Goal: Task Accomplishment & Management: Use online tool/utility

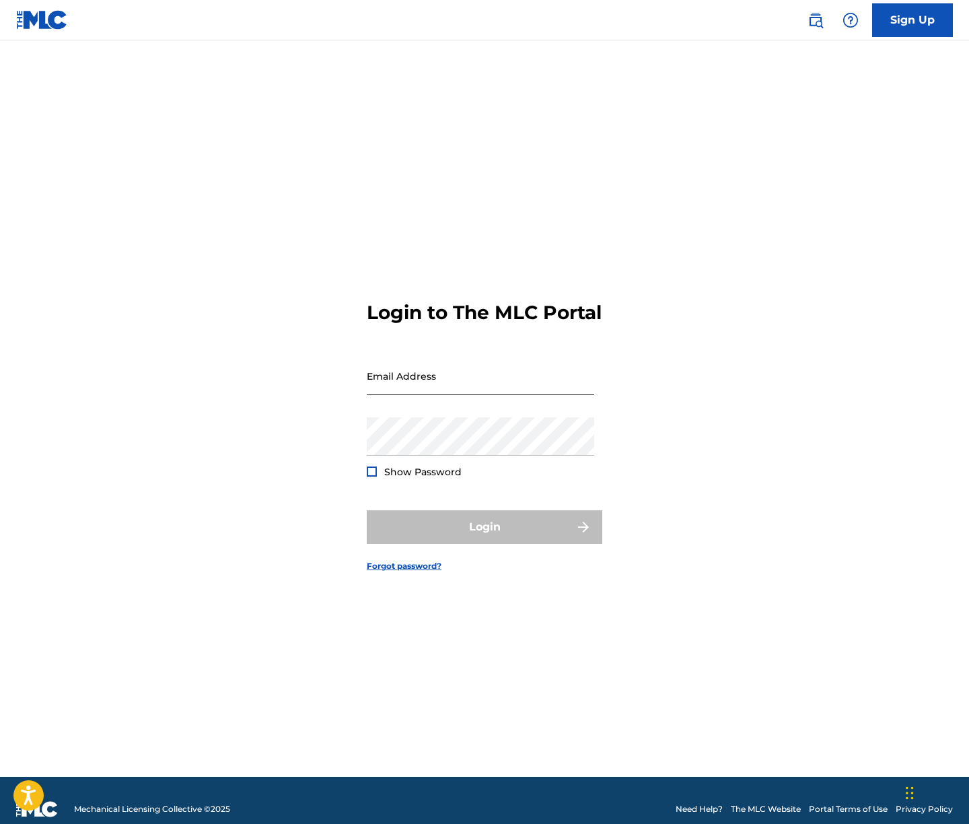
click at [456, 393] on input "Email Address" at bounding box center [480, 376] width 227 height 38
type input "[EMAIL_ADDRESS][DOMAIN_NAME]"
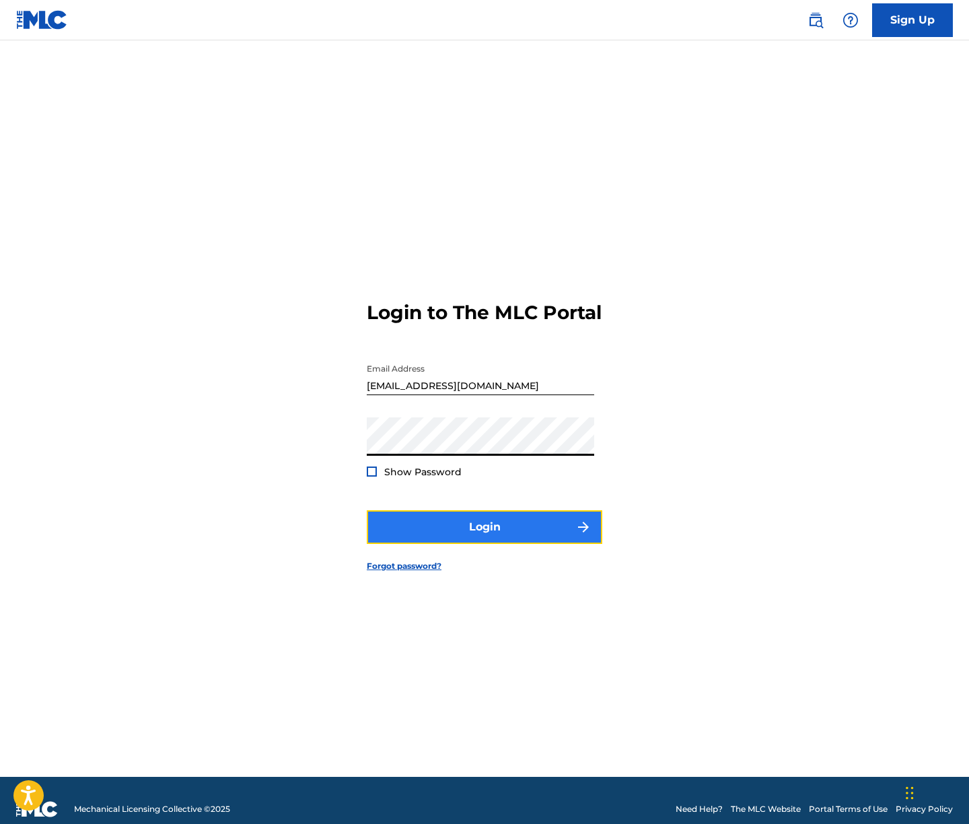
click at [491, 530] on button "Login" at bounding box center [484, 527] width 235 height 34
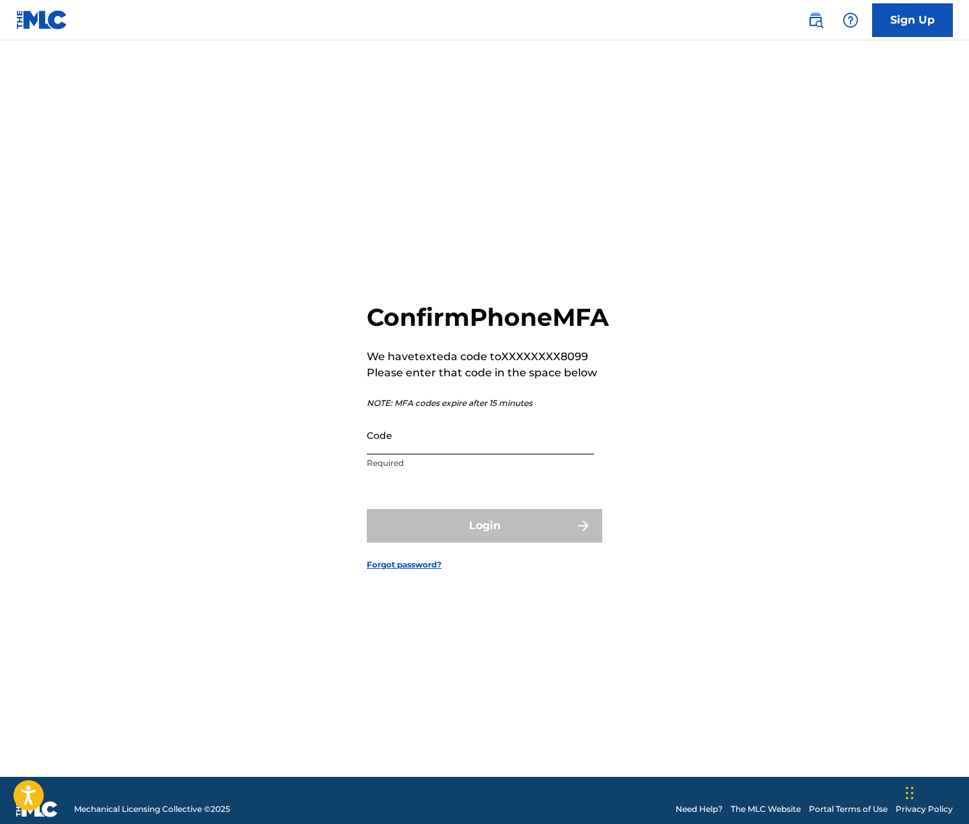
click at [429, 453] on input "Code" at bounding box center [480, 435] width 227 height 38
paste input "909009"
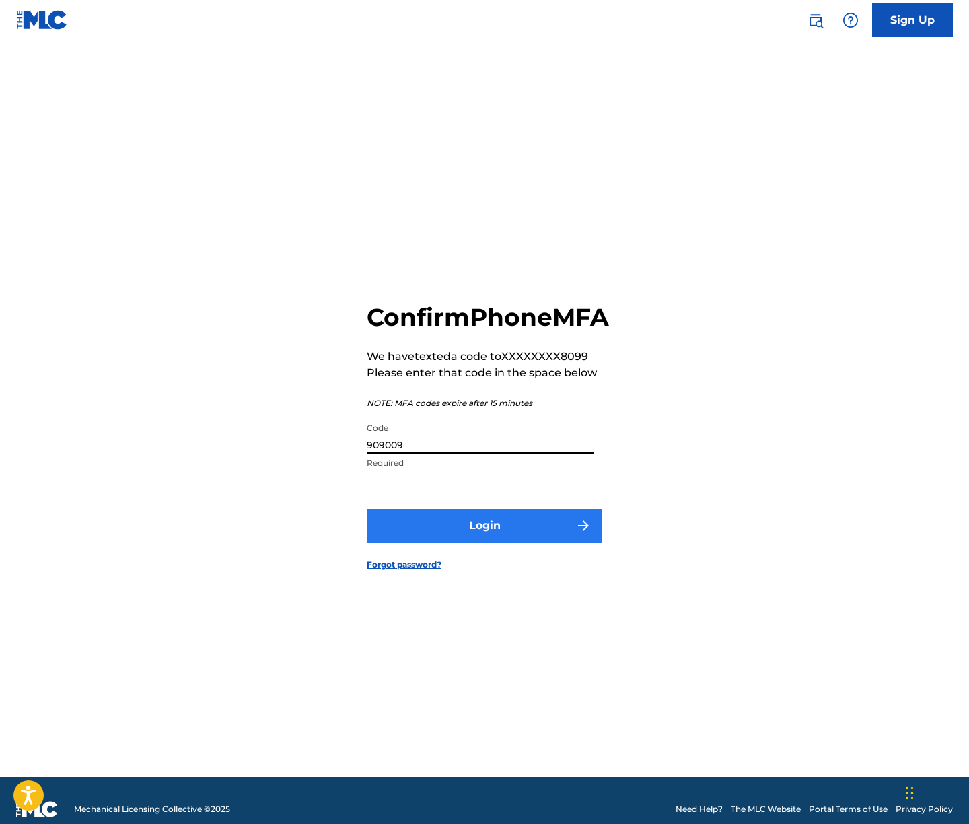
type input "909009"
click at [470, 539] on button "Login" at bounding box center [484, 526] width 235 height 34
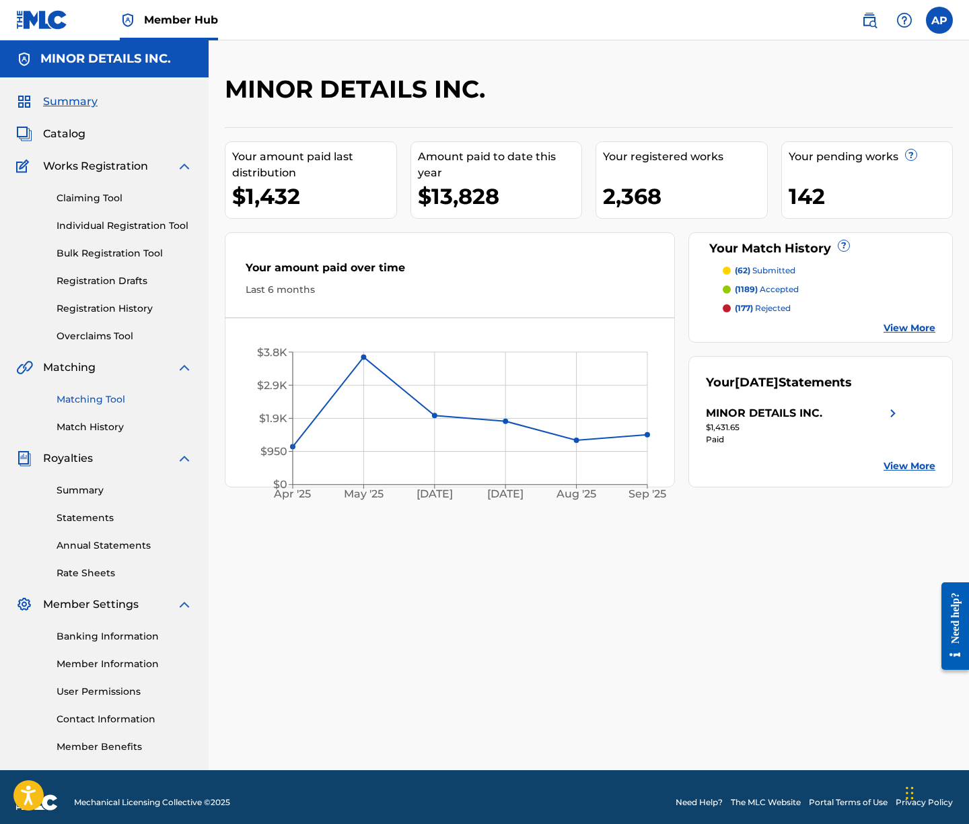
click at [118, 404] on link "Matching Tool" at bounding box center [125, 399] width 136 height 14
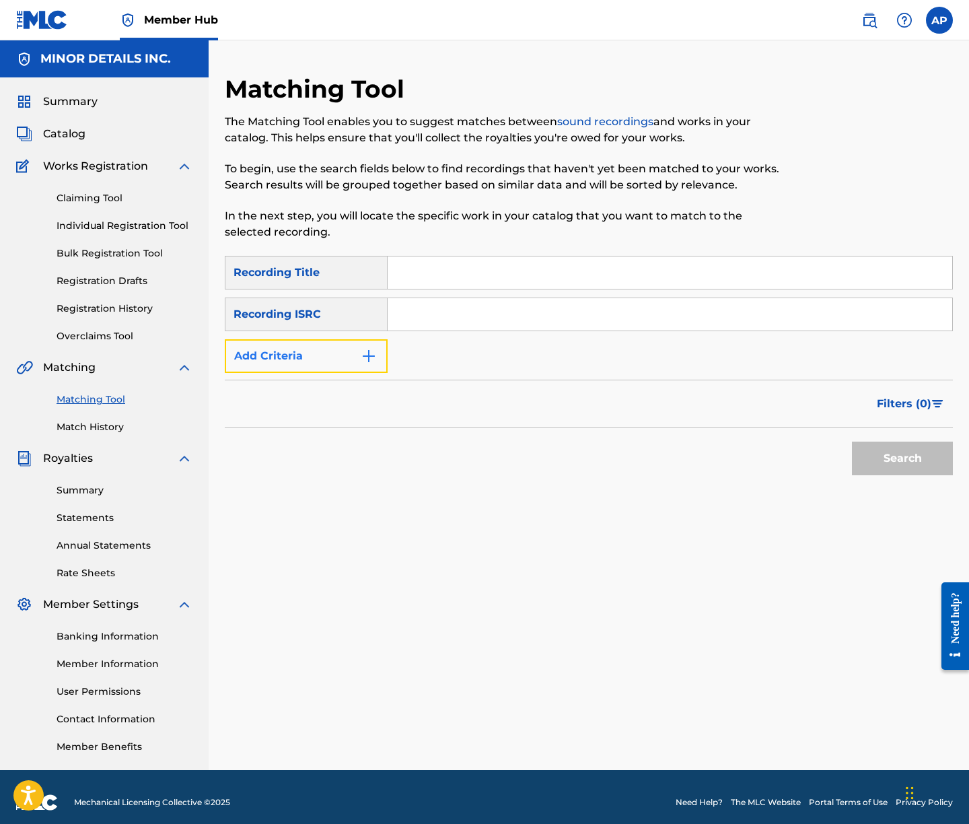
click at [326, 359] on button "Add Criteria" at bounding box center [306, 356] width 163 height 34
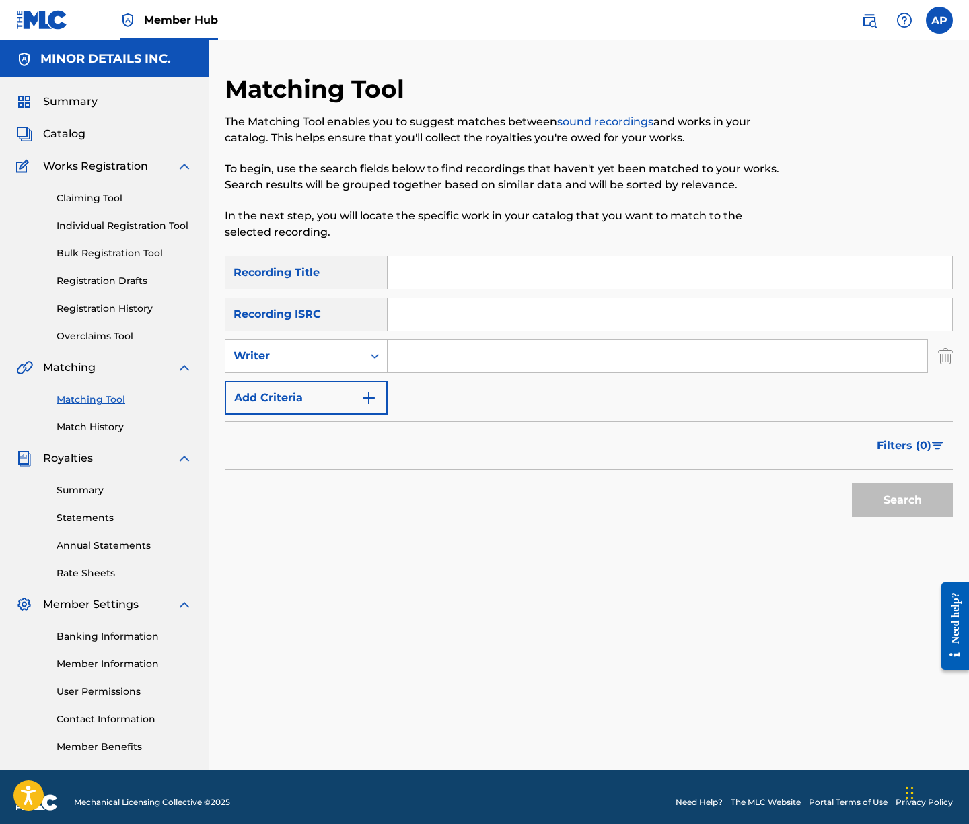
click at [505, 352] on input "Search Form" at bounding box center [658, 356] width 540 height 32
type input "[PERSON_NAME]"
click at [852, 483] on button "Search" at bounding box center [902, 500] width 101 height 34
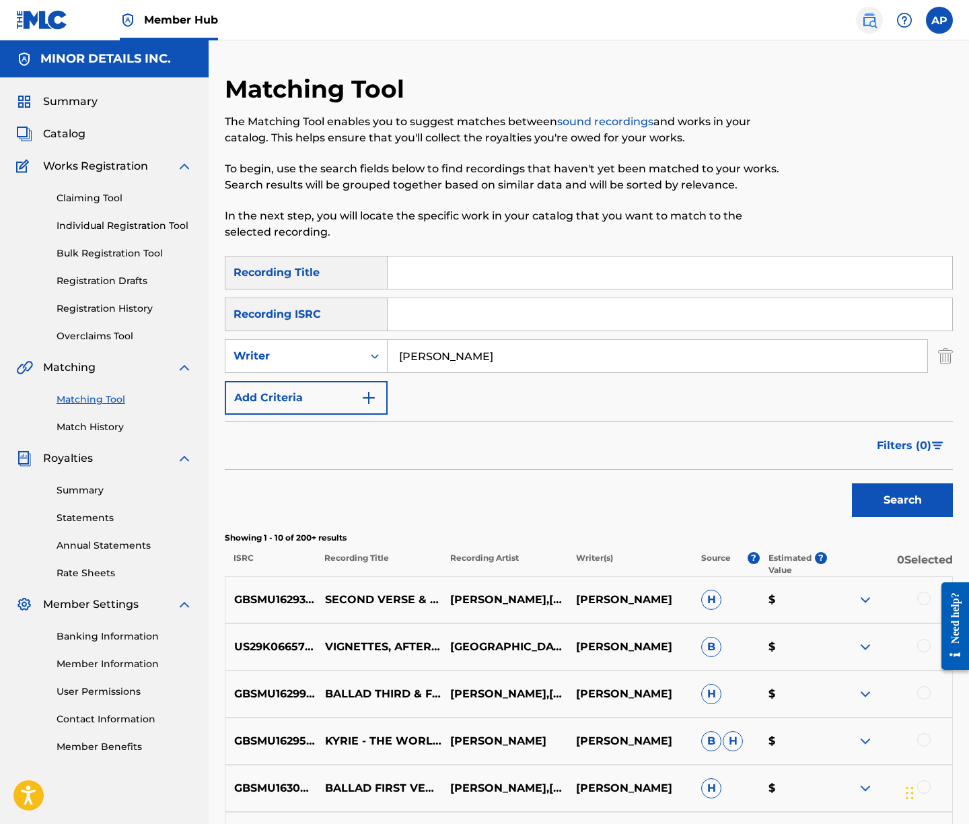
click at [877, 17] on link at bounding box center [869, 20] width 27 height 27
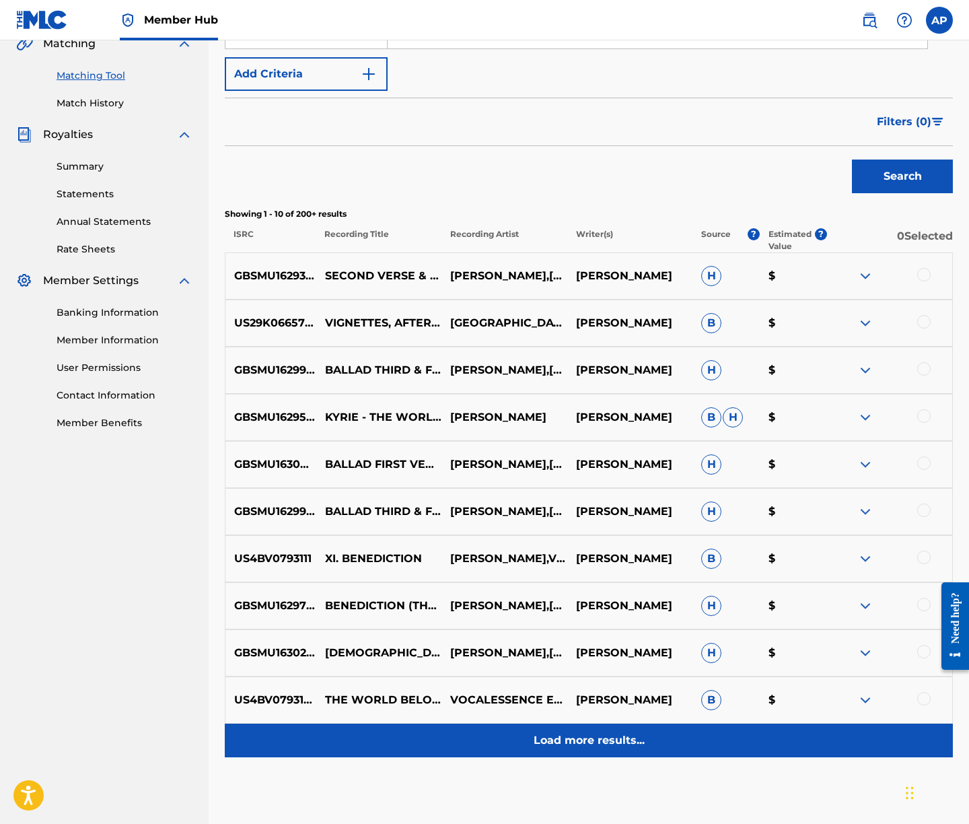
click at [608, 734] on p "Load more results..." at bounding box center [589, 740] width 111 height 16
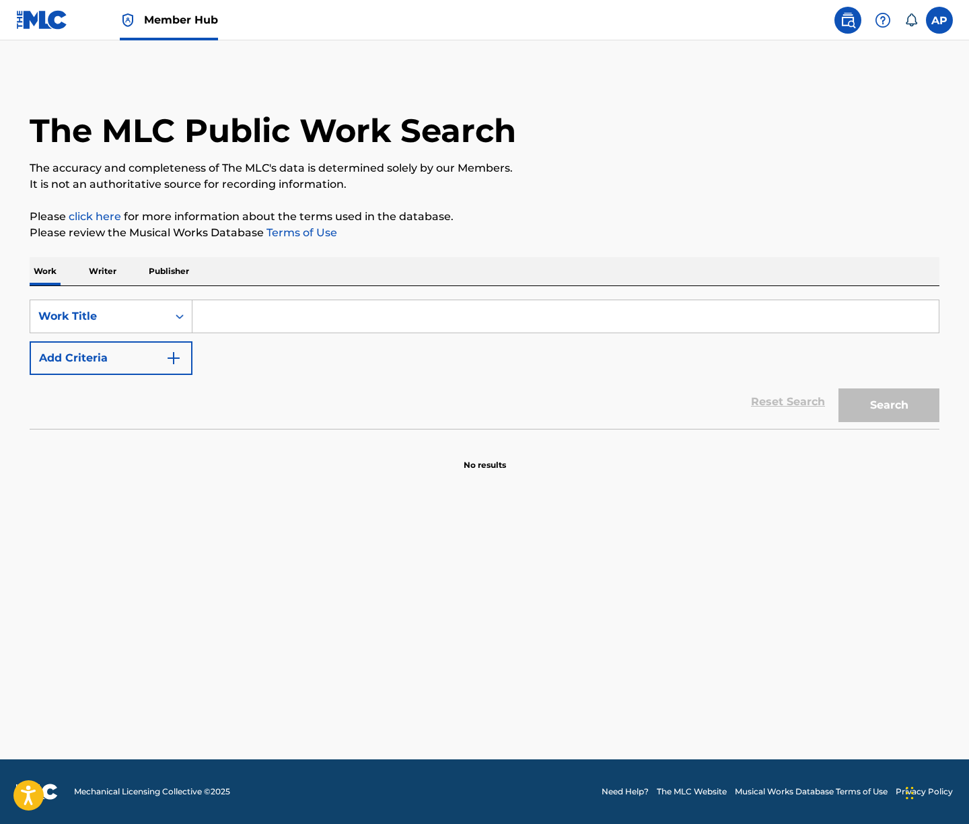
click at [97, 273] on p "Writer" at bounding box center [103, 271] width 36 height 28
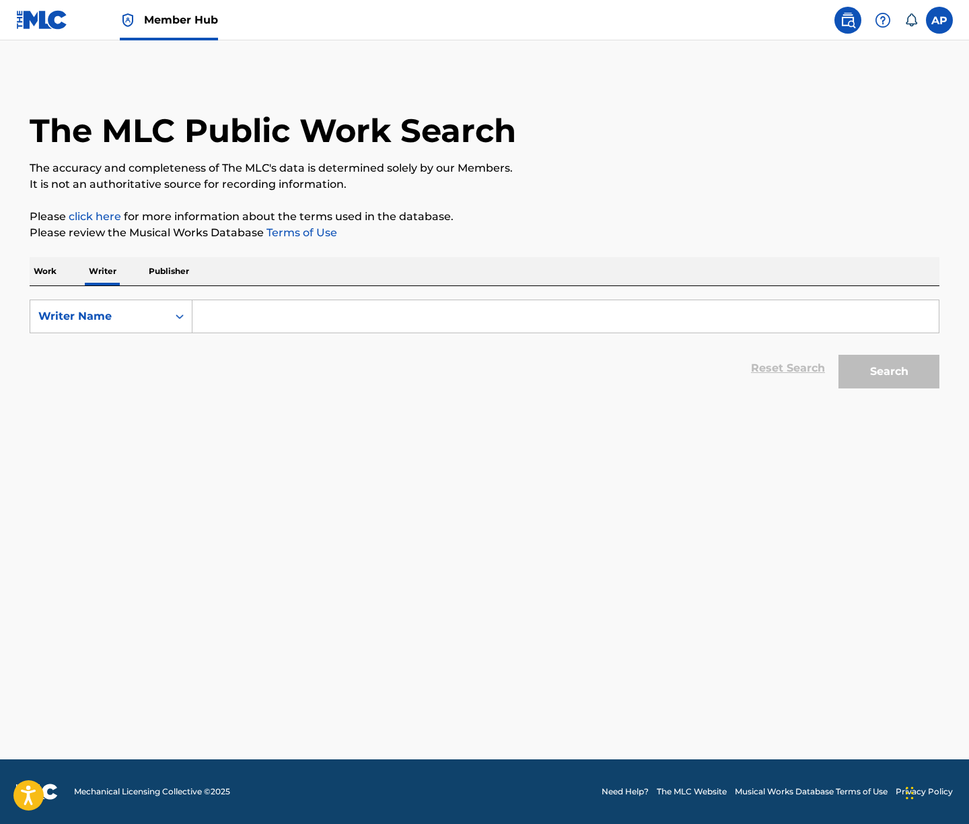
click at [293, 316] on input "Search Form" at bounding box center [565, 316] width 746 height 32
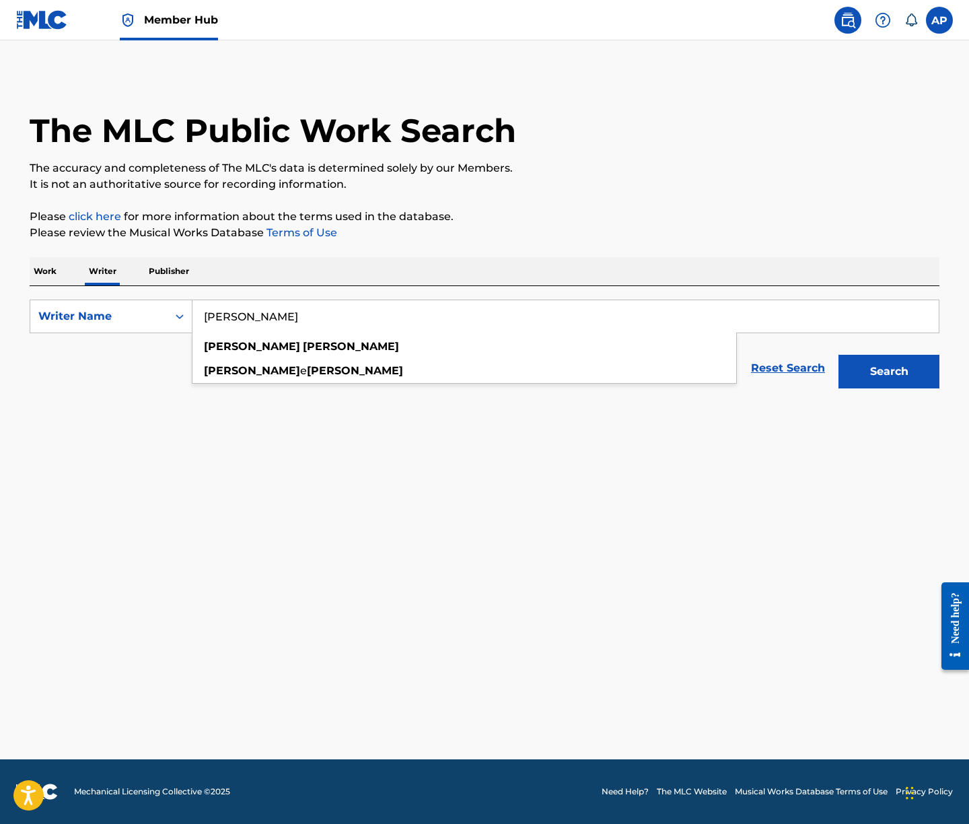
type input "[PERSON_NAME]"
click at [838, 355] on button "Search" at bounding box center [888, 372] width 101 height 34
